Goal: Task Accomplishment & Management: Manage account settings

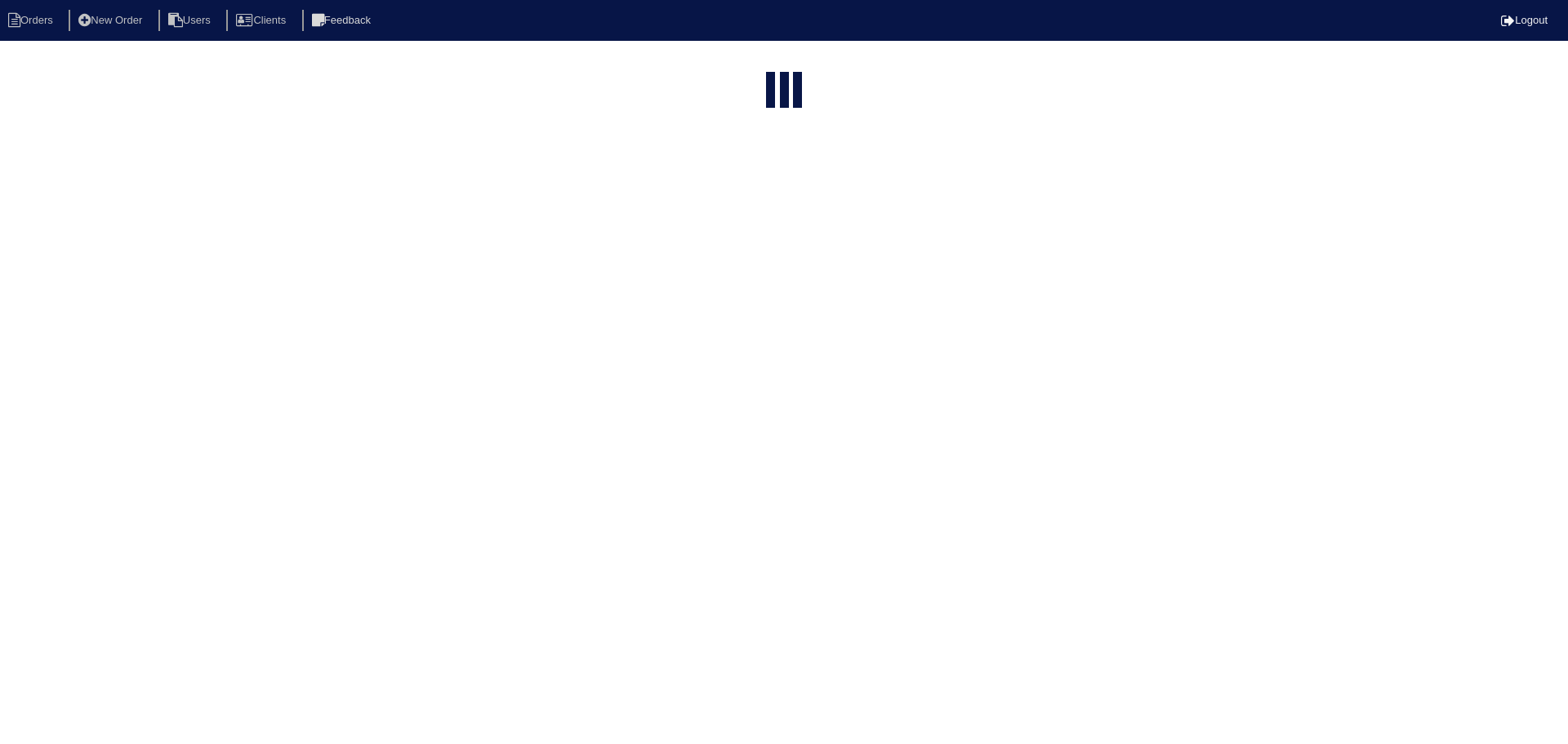
select select "15"
click at [769, 182] on input "text" at bounding box center [743, 193] width 179 height 23
click at [769, 63] on input "text" at bounding box center [743, 65] width 179 height 23
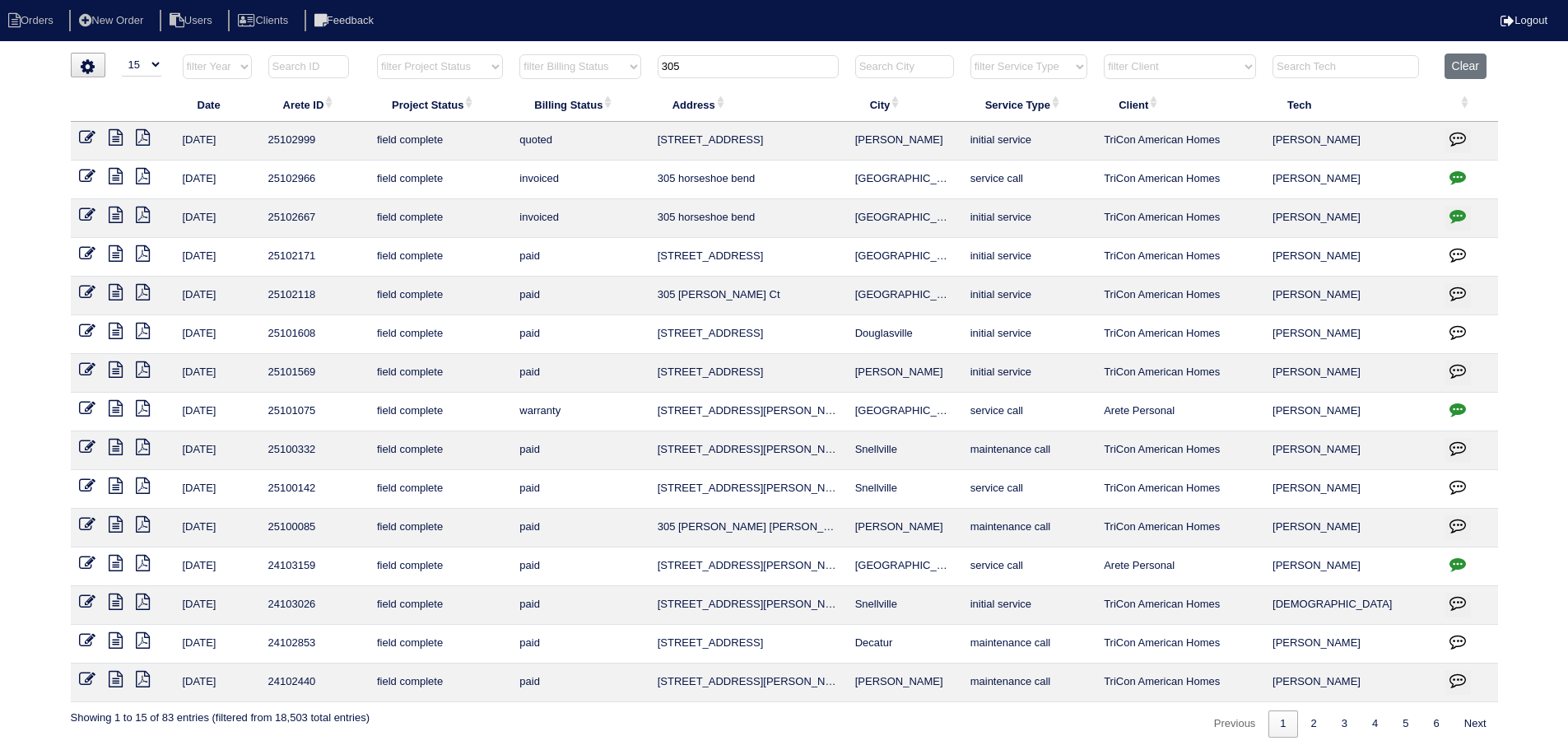
drag, startPoint x: 704, startPoint y: 58, endPoint x: 598, endPoint y: 68, distance: 106.5
click at [598, 68] on tr "filter Year -- Any Year -- 2025 2024 2023 2022 2021 2020 2019 filter Project St…" at bounding box center [785, 70] width 1428 height 34
type input "whi"
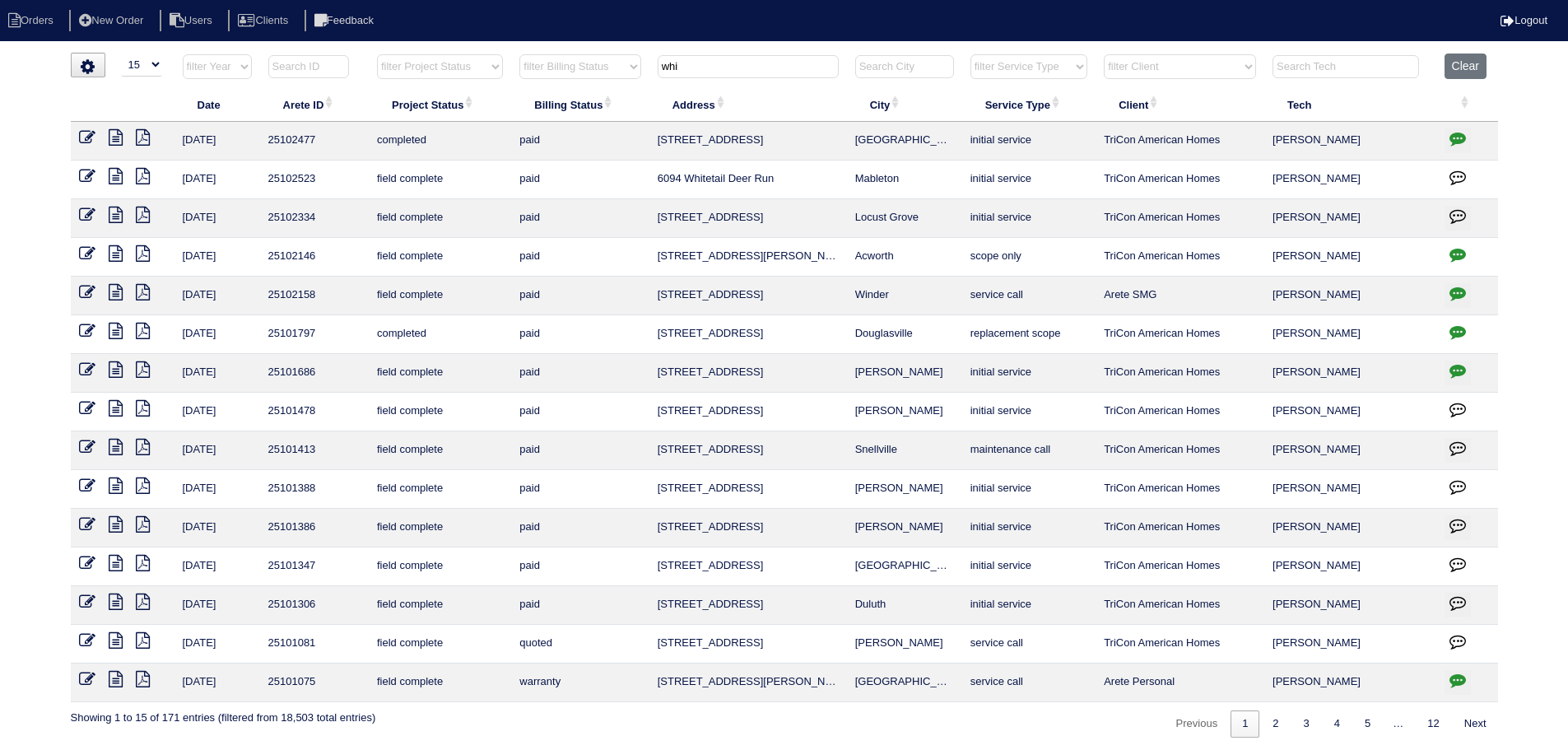
drag, startPoint x: 714, startPoint y: 69, endPoint x: 504, endPoint y: 49, distance: 211.0
click at [508, 52] on html "Orders New Order Users Clients Feedback Logout Orders New Order Users Clients M…" at bounding box center [784, 377] width 1568 height 754
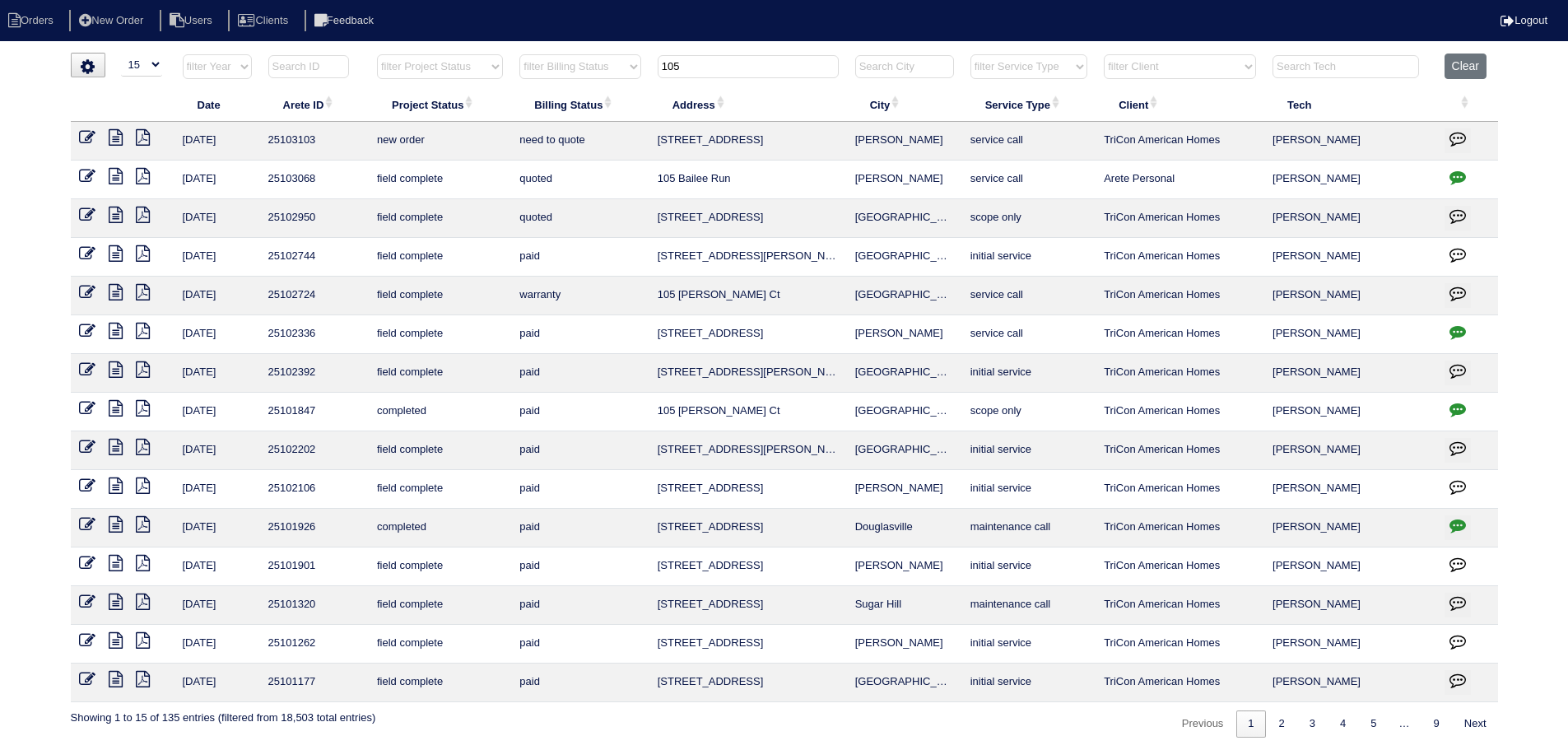
type input "105"
drag, startPoint x: 687, startPoint y: 188, endPoint x: 714, endPoint y: 181, distance: 27.9
click at [648, 185] on tr "[DATE] 25103068 field complete quoted 105 Bailee Run [PERSON_NAME] service call…" at bounding box center [785, 180] width 1428 height 39
copy tr "105 Bailee Run [PERSON_NAME]"
click at [1462, 73] on button "Clear" at bounding box center [1466, 66] width 42 height 25
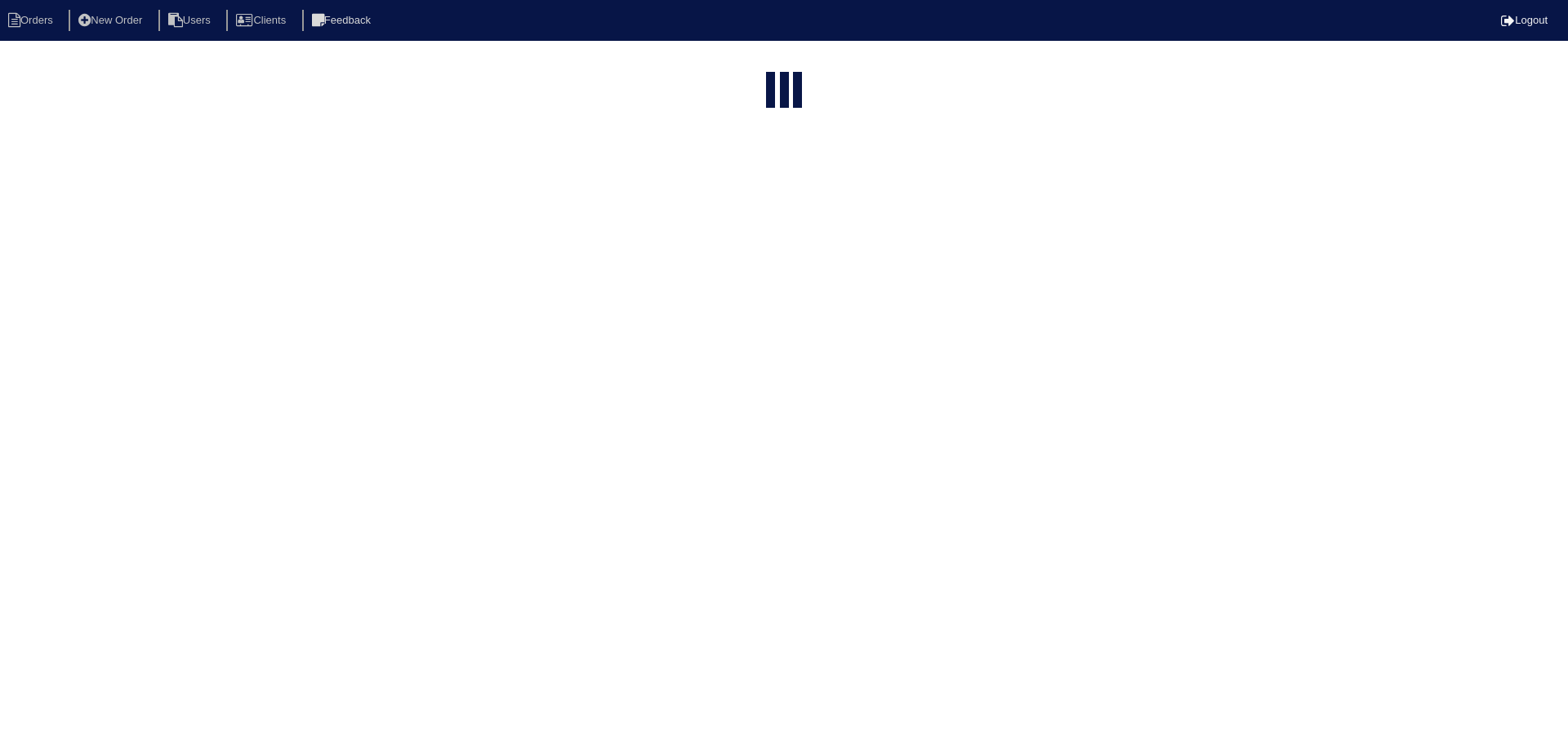
select select "15"
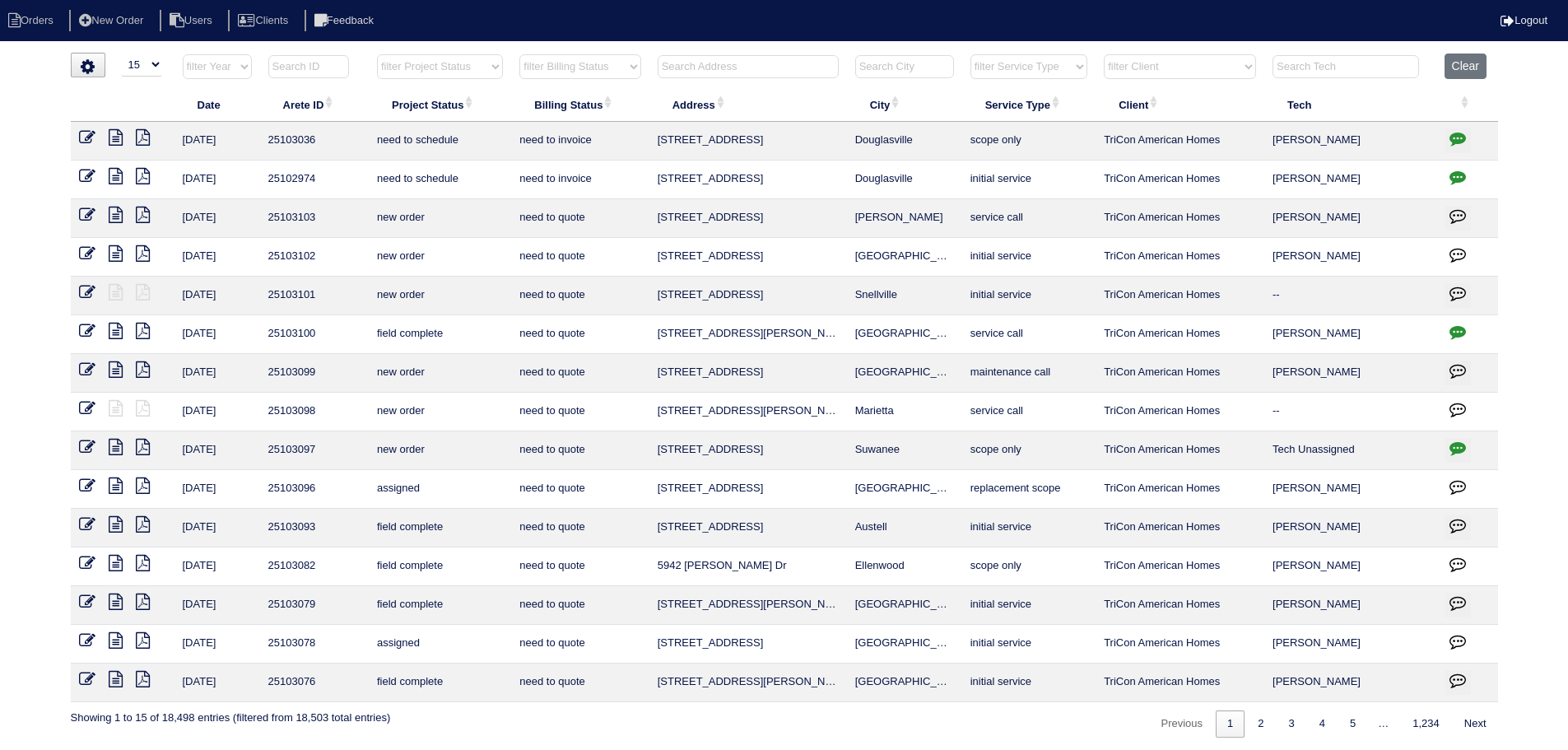
click at [463, 60] on select "filter Project Status -- Any Project Status -- new order assigned in progress f…" at bounding box center [439, 66] width 126 height 24
click at [377, 54] on select "filter Project Status -- Any Project Status -- new order assigned in progress f…" at bounding box center [439, 66] width 126 height 24
select select "new order"
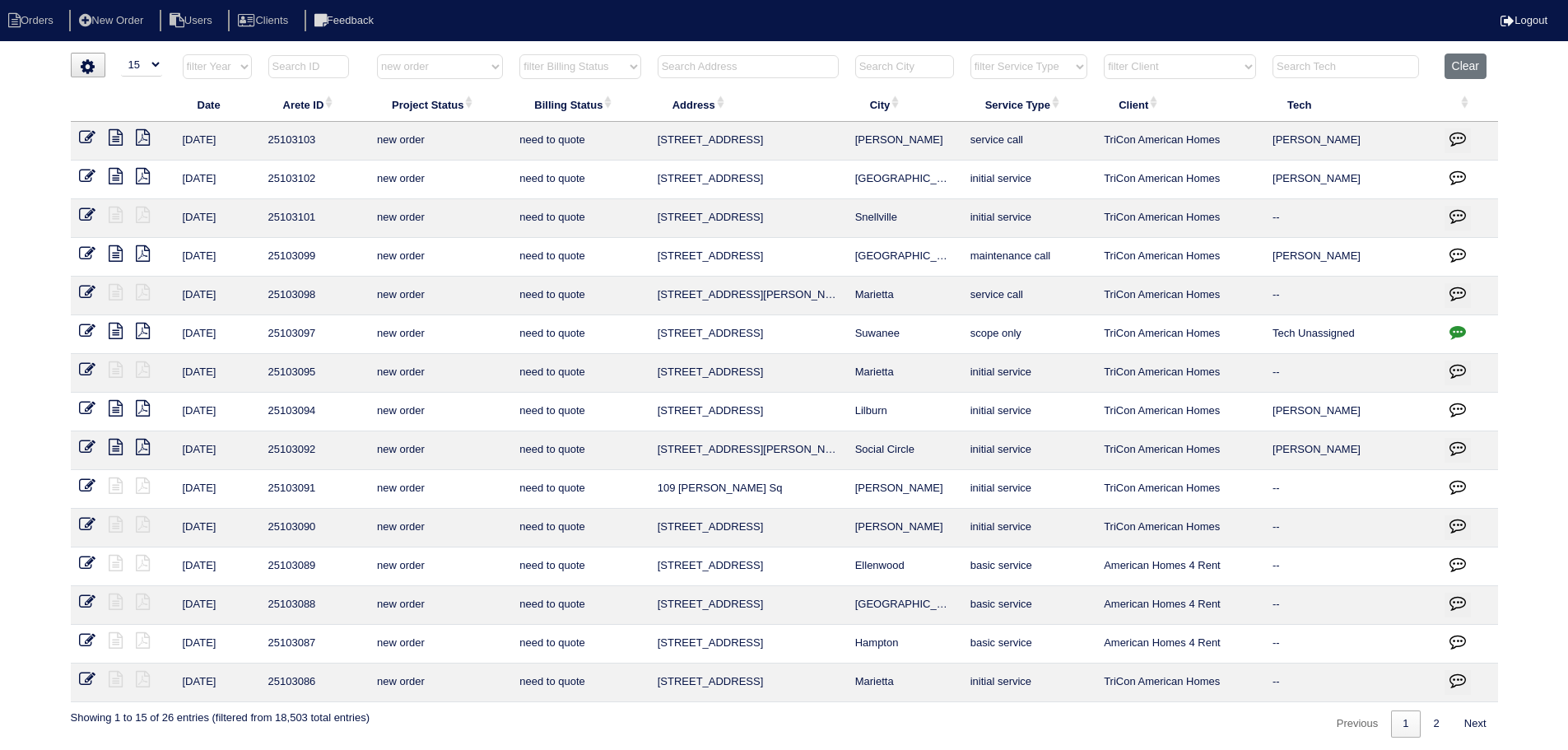
drag, startPoint x: 874, startPoint y: 252, endPoint x: 640, endPoint y: 248, distance: 234.0
click at [640, 248] on tr "8/21/25 25103099 new order need to quote 119 Ashford Dr Dallas maintenance call…" at bounding box center [785, 258] width 1428 height 39
copy tr "119 Ashford Dr Dallas"
drag, startPoint x: 932, startPoint y: 141, endPoint x: 640, endPoint y: 143, distance: 292.0
click at [628, 144] on tr "8/21/25 25103103 new order need to quote 4105 Mission Way McDonough service cal…" at bounding box center [785, 141] width 1428 height 39
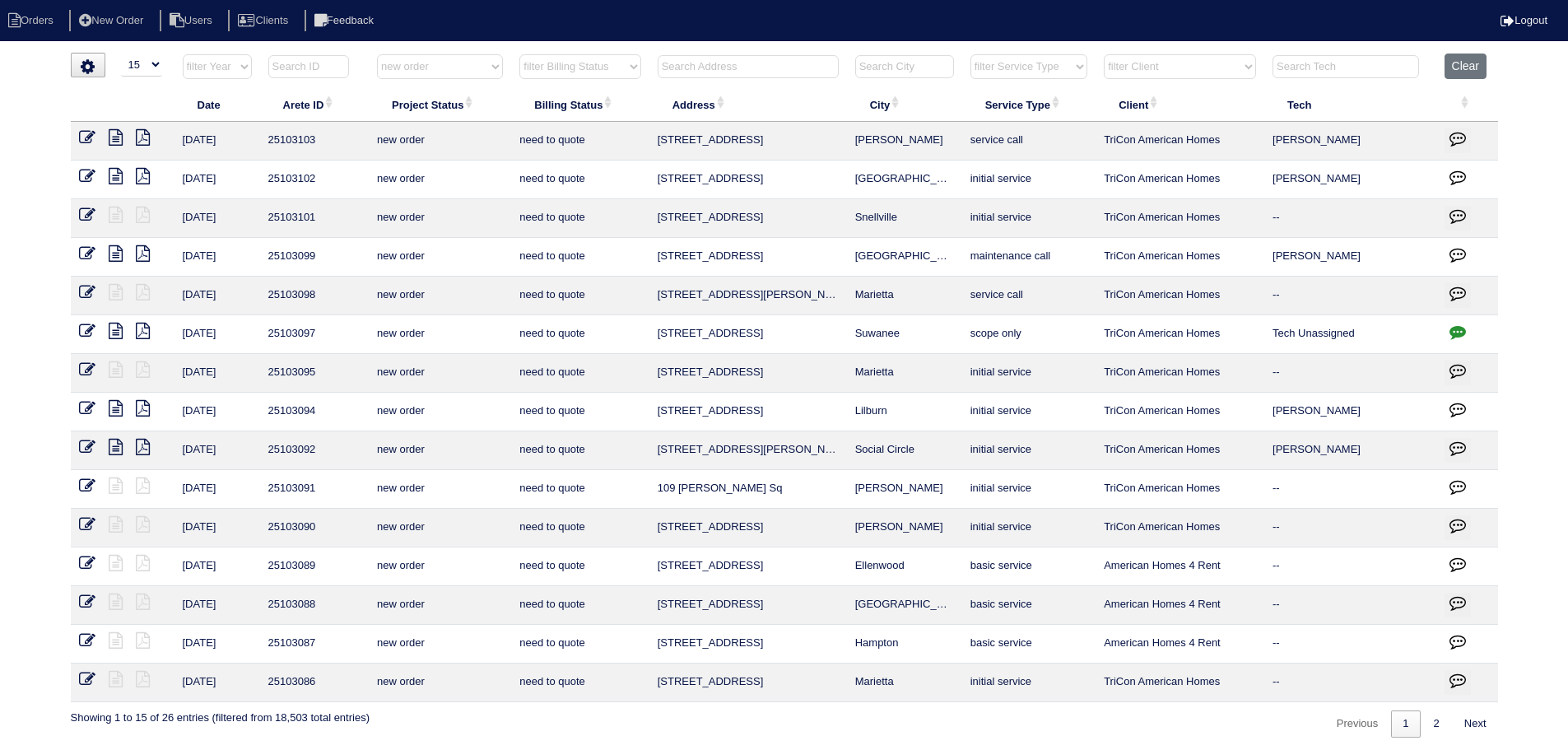
copy tr "4105 Mission Way McDonough"
click at [481, 79] on select "filter Project Status -- Any Project Status -- new order assigned in progress f…" at bounding box center [439, 66] width 126 height 24
click at [377, 54] on select "filter Project Status -- Any Project Status -- new order assigned in progress f…" at bounding box center [439, 66] width 126 height 24
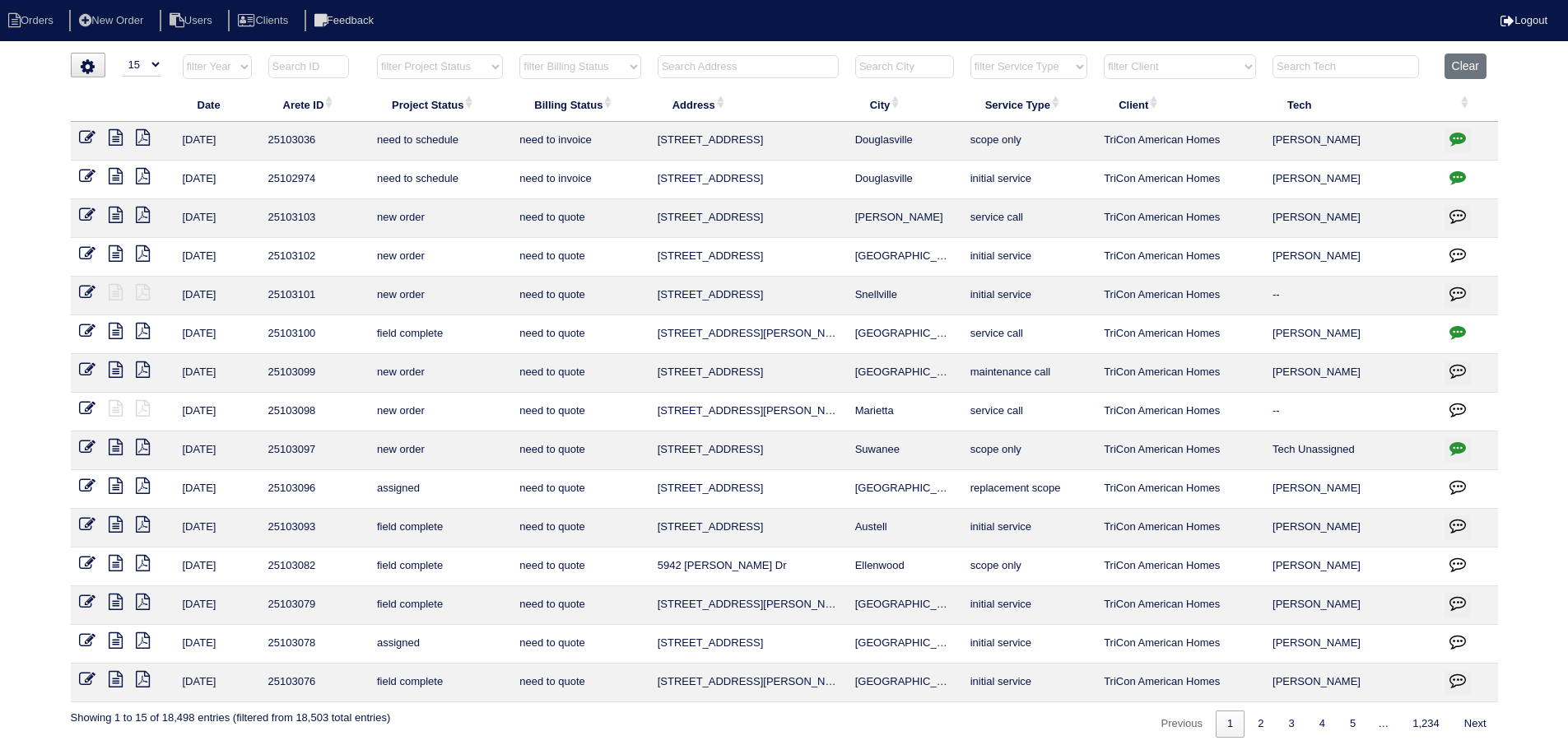
click at [469, 71] on select "filter Project Status -- Any Project Status -- new order assigned in progress f…" at bounding box center [439, 66] width 126 height 24
click at [377, 54] on select "filter Project Status -- Any Project Status -- new order assigned in progress f…" at bounding box center [439, 66] width 126 height 24
select select "assigned"
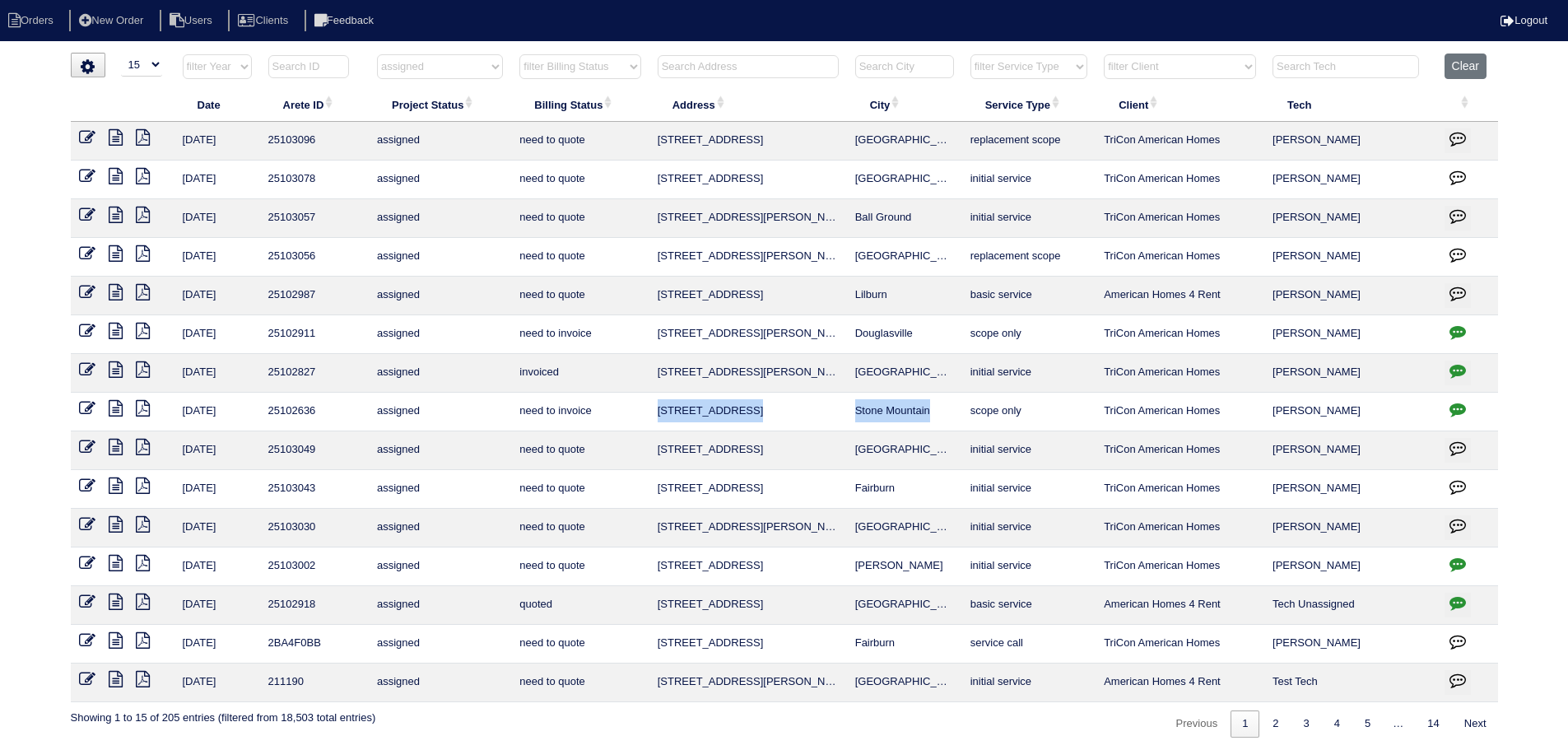
drag, startPoint x: 947, startPoint y: 414, endPoint x: 651, endPoint y: 423, distance: 296.1
click at [651, 423] on tr "8/21/25 25102636 assigned need to invoice 563 Freemans Walk Stone Mountain scop…" at bounding box center [785, 412] width 1428 height 39
